Goal: Task Accomplishment & Management: Manage account settings

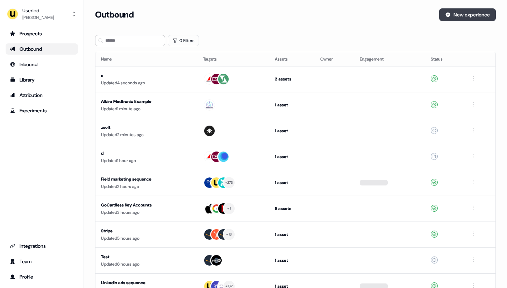
click at [477, 12] on button "New experience" at bounding box center [467, 14] width 57 height 13
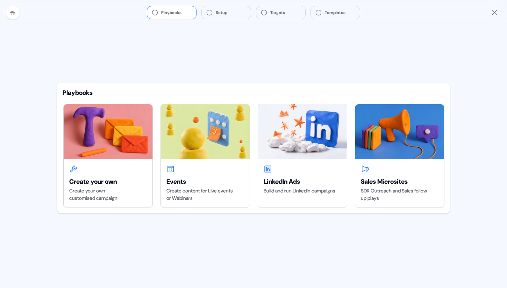
click at [495, 14] on icon "Close" at bounding box center [494, 12] width 8 height 8
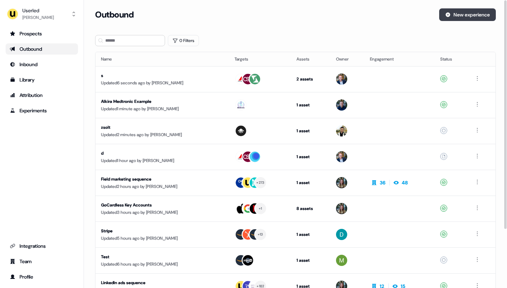
click at [478, 15] on button "New experience" at bounding box center [467, 14] width 57 height 13
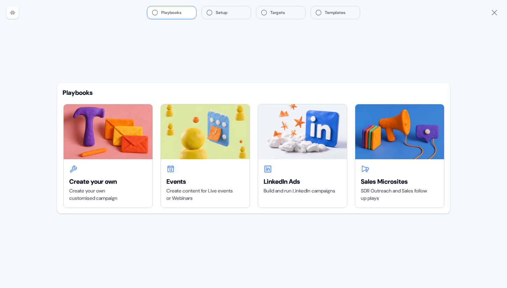
click at [455, 21] on div "Playbooks Setup Targets Templates" at bounding box center [253, 12] width 507 height 25
click at [492, 12] on icon "Close" at bounding box center [494, 12] width 8 height 8
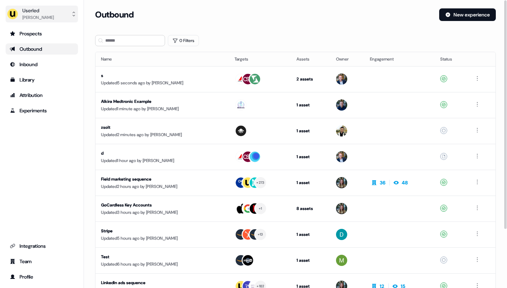
click at [52, 14] on button "Userled Henry Li" at bounding box center [42, 14] width 72 height 17
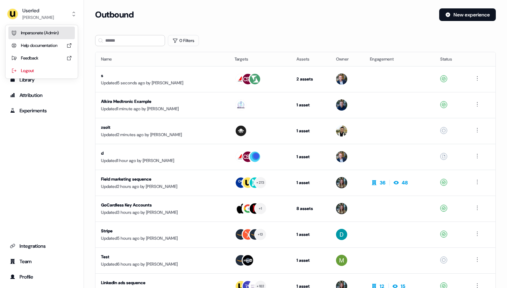
click at [50, 29] on div "Impersonate (Admin)" at bounding box center [41, 33] width 66 height 13
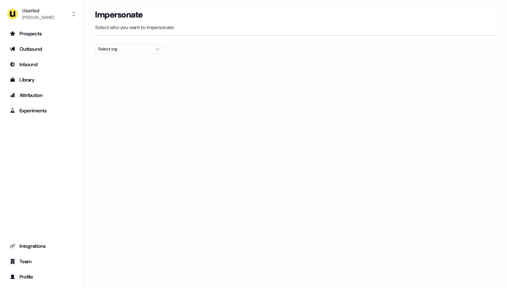
click at [159, 51] on icon "button" at bounding box center [157, 49] width 8 height 6
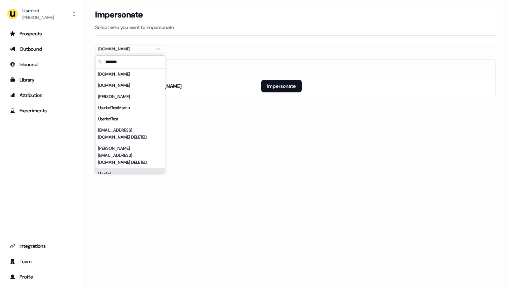
type input "*******"
click at [138, 168] on div "Userled" at bounding box center [129, 173] width 69 height 11
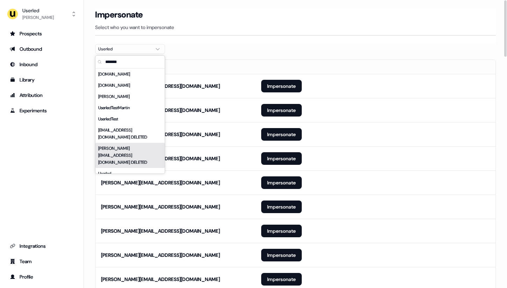
click at [275, 54] on div at bounding box center [295, 57] width 400 height 6
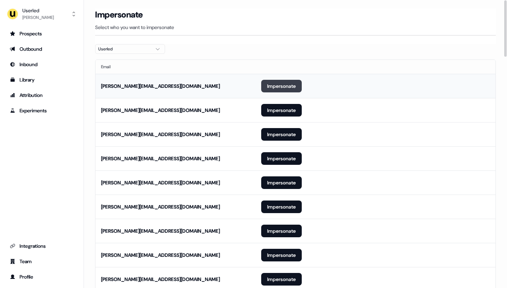
click at [286, 82] on button "Impersonate" at bounding box center [281, 86] width 41 height 13
